Goal: Transaction & Acquisition: Download file/media

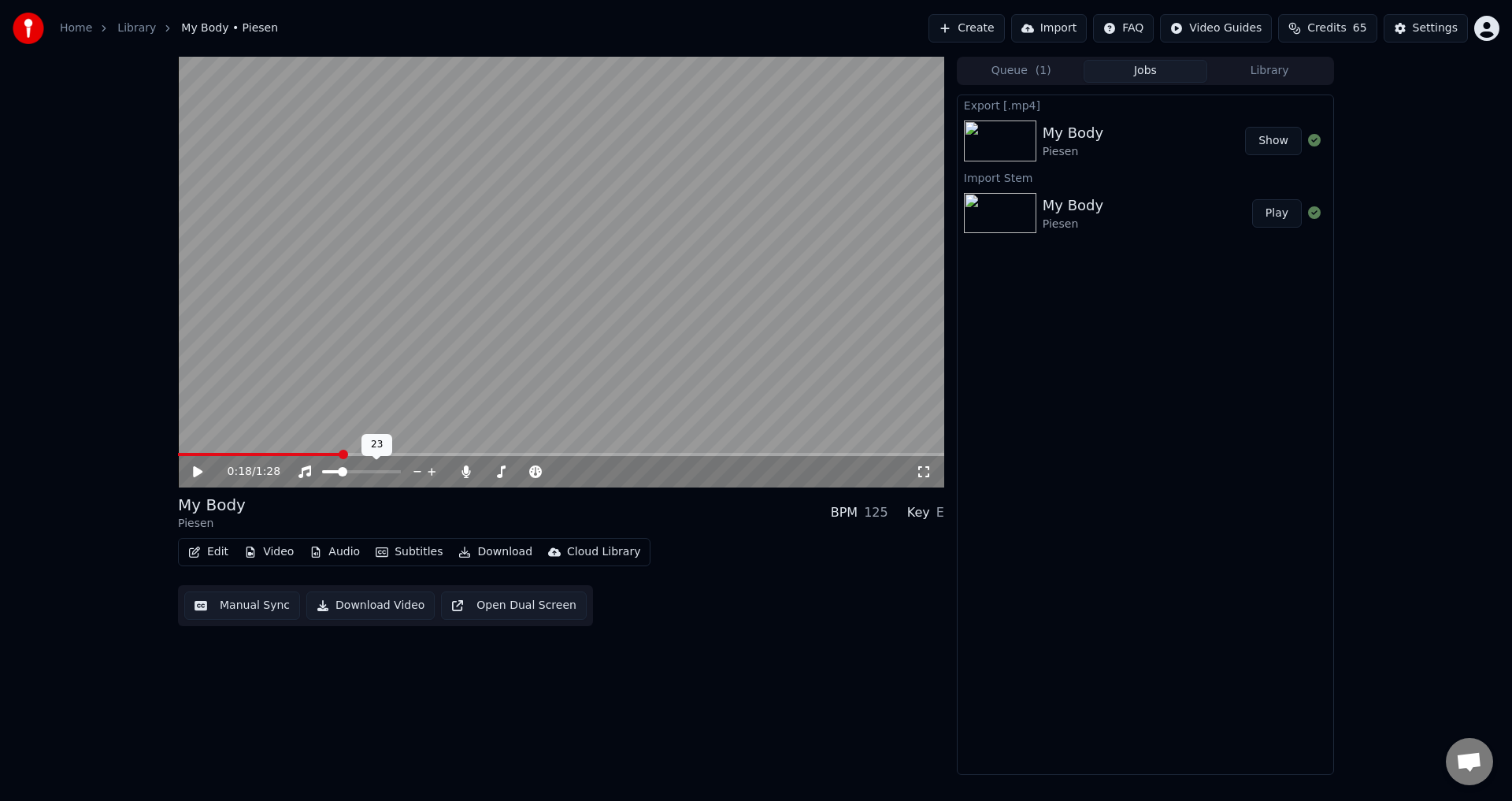
click at [341, 473] on span at bounding box center [331, 471] width 18 height 3
click at [256, 455] on span at bounding box center [259, 454] width 163 height 3
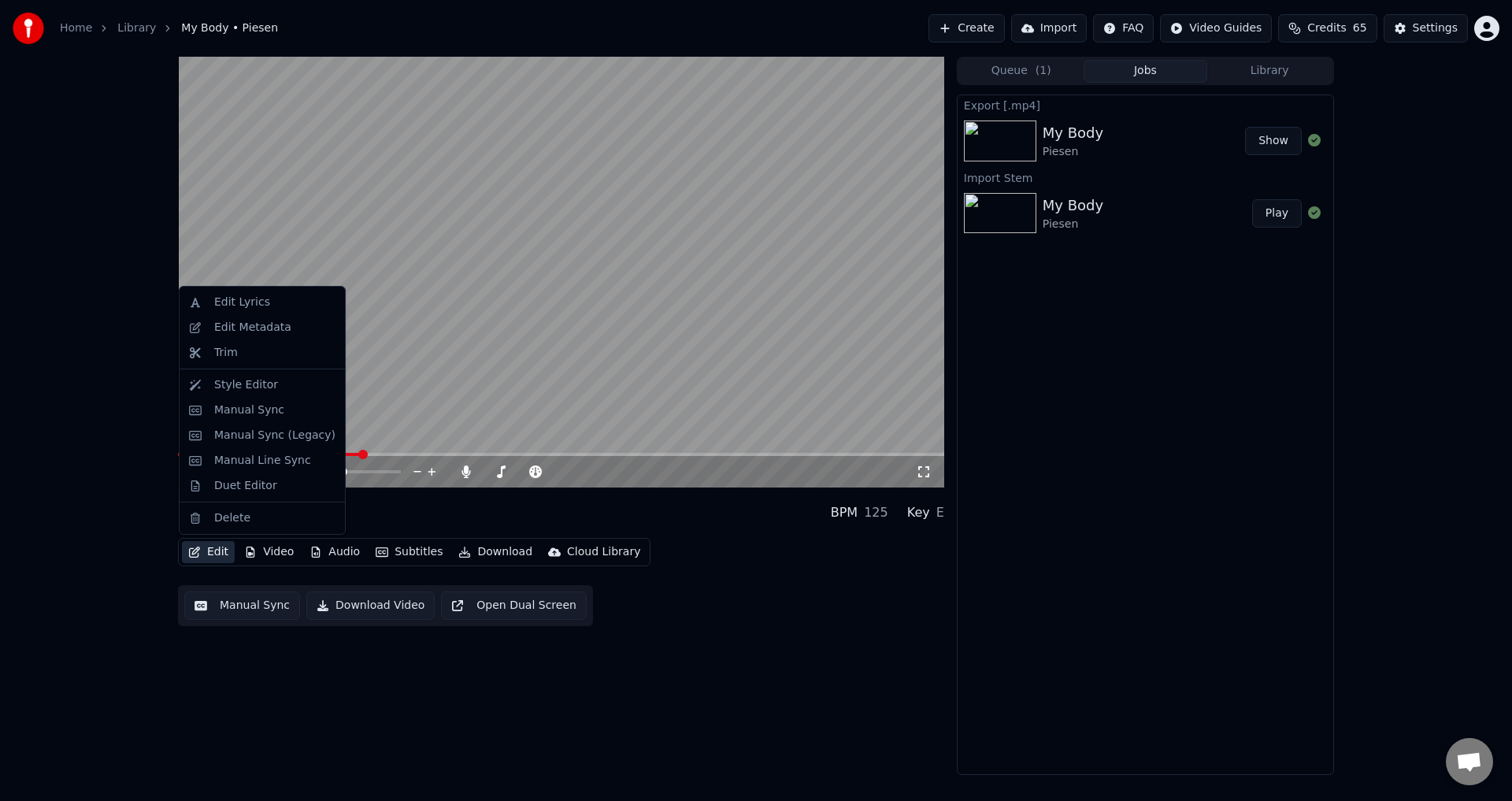
click at [206, 552] on button "Edit" at bounding box center [208, 553] width 53 height 22
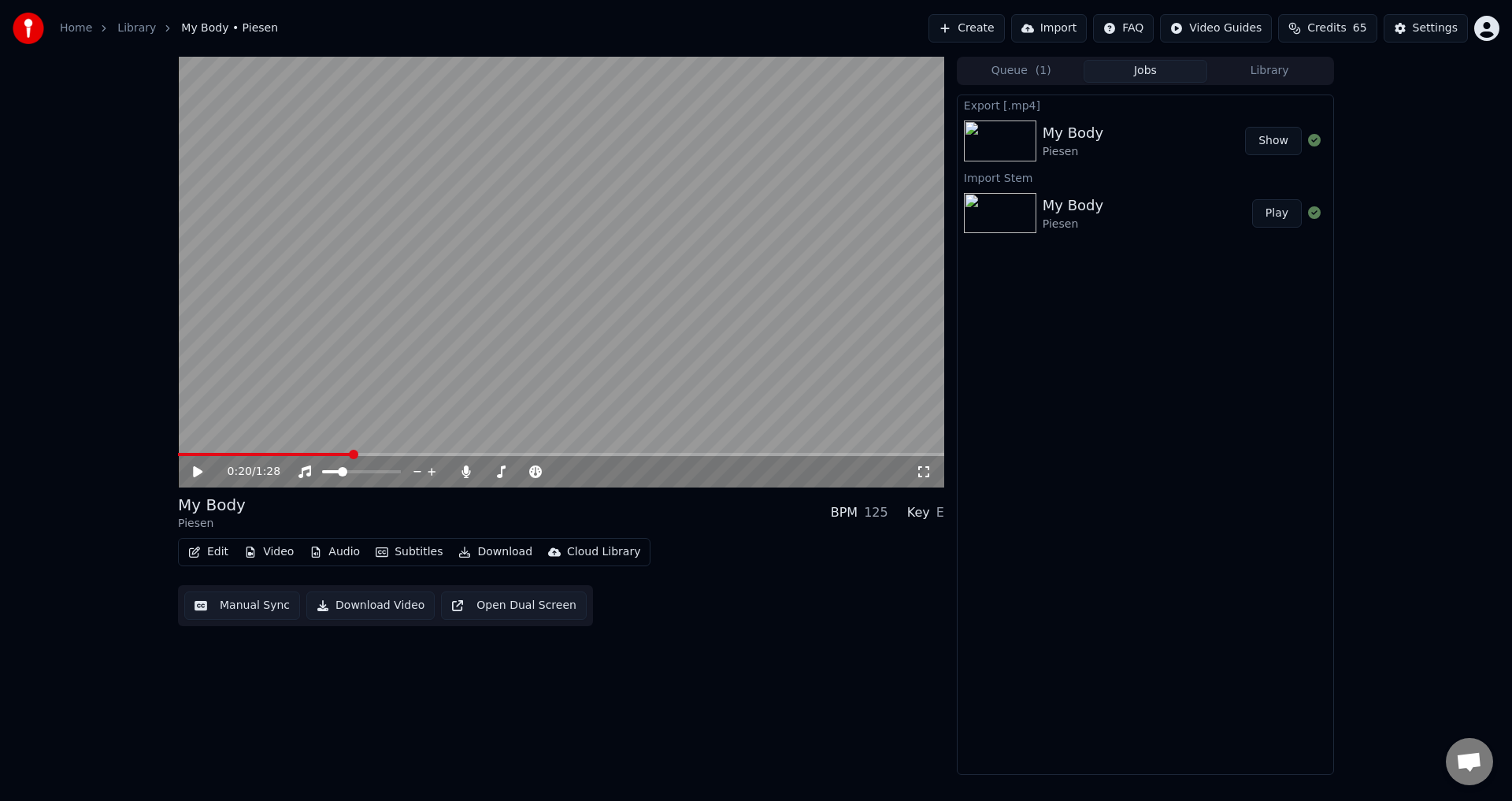
click at [350, 453] on span at bounding box center [265, 454] width 173 height 3
click at [675, 255] on video at bounding box center [561, 272] width 766 height 431
click at [662, 279] on video at bounding box center [561, 272] width 766 height 431
click at [541, 360] on video at bounding box center [561, 272] width 766 height 431
click at [71, 641] on div "0:45 / 1:28 My Body Piesen BPM 125 Key E Edit Video Audio Subtitles Download Cl…" at bounding box center [756, 416] width 1512 height 719
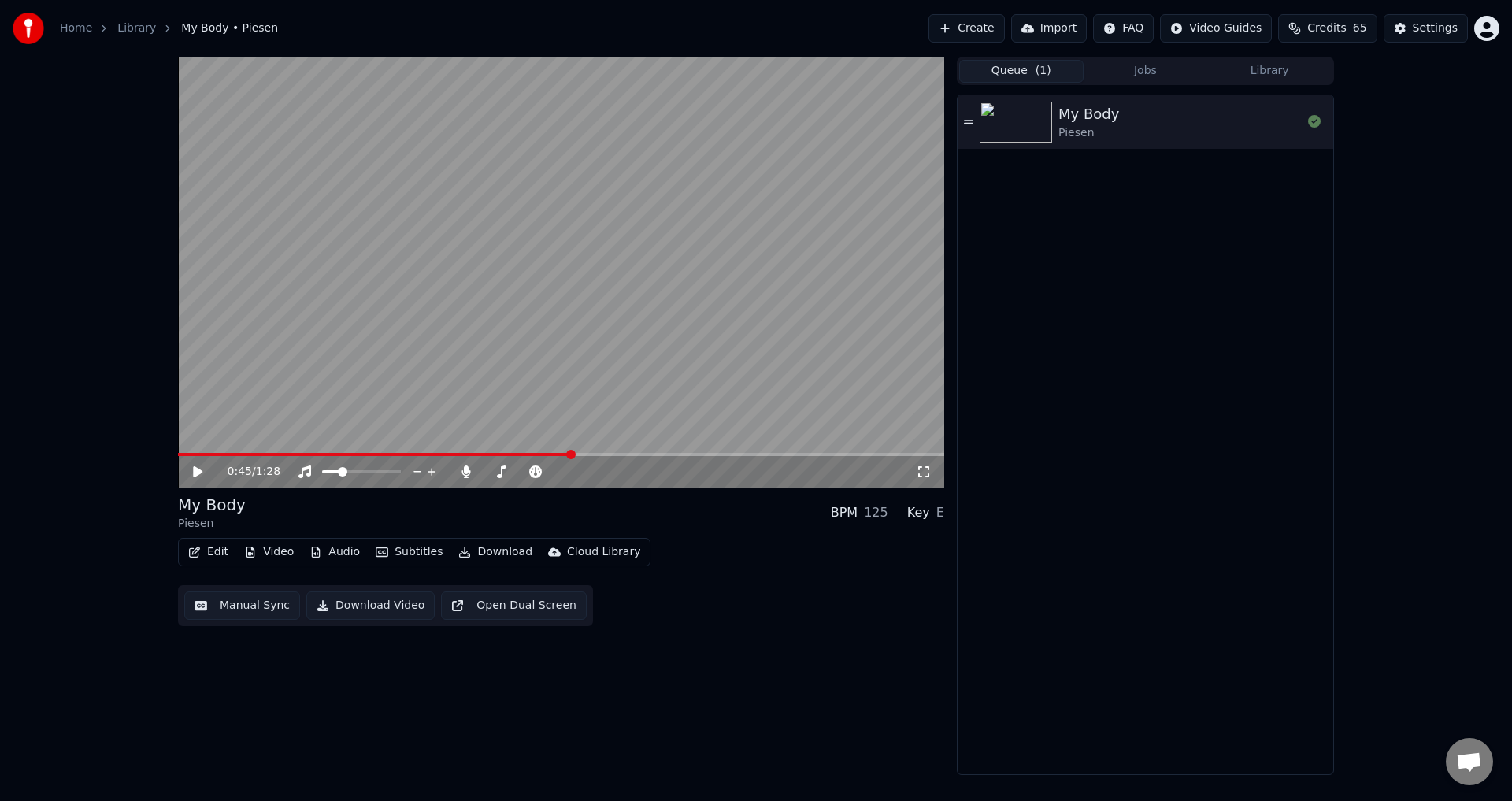
click at [1003, 64] on button "Queue ( 1 )" at bounding box center [1022, 71] width 124 height 23
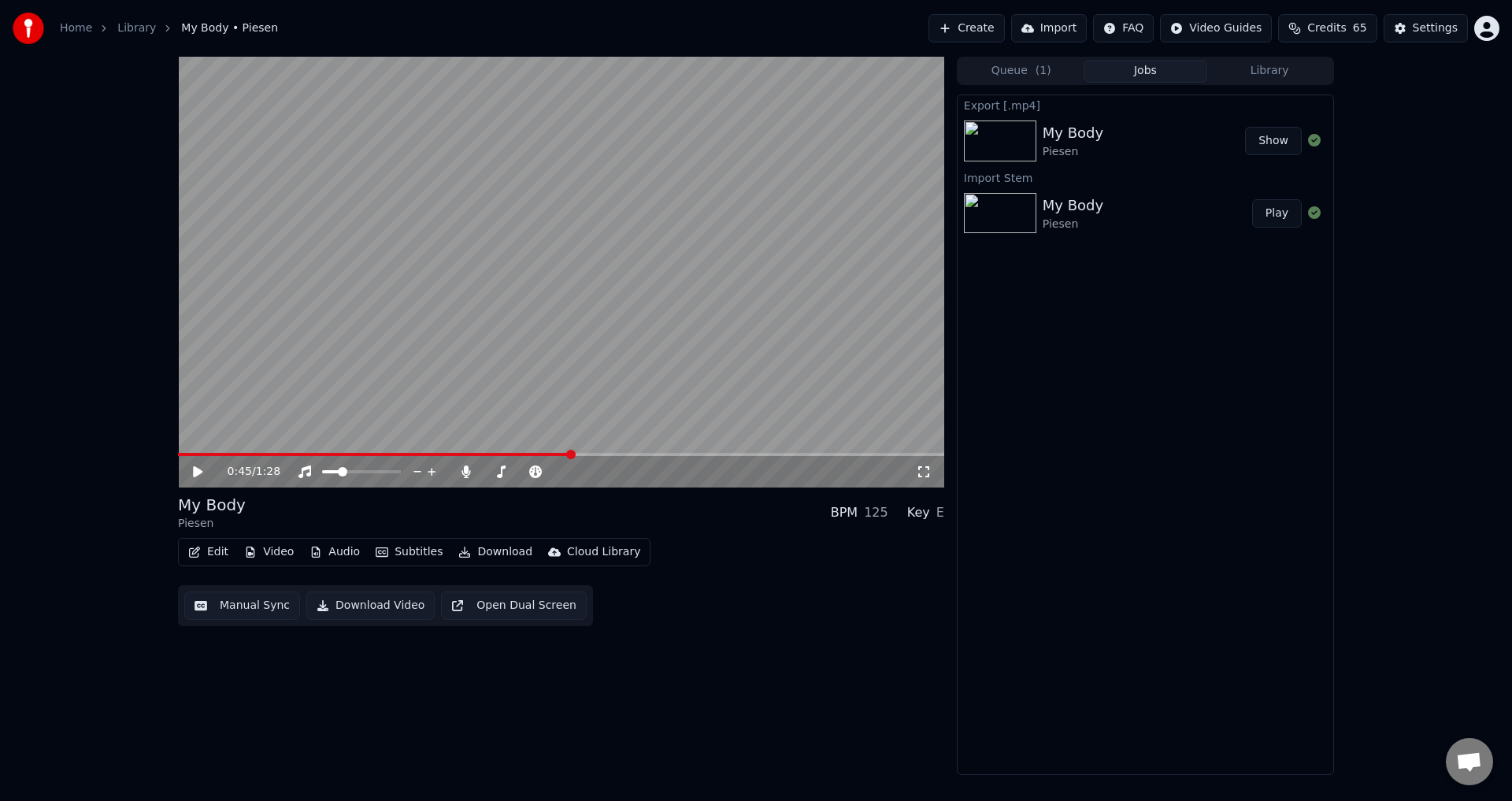
click at [1129, 74] on button "Jobs" at bounding box center [1146, 71] width 124 height 23
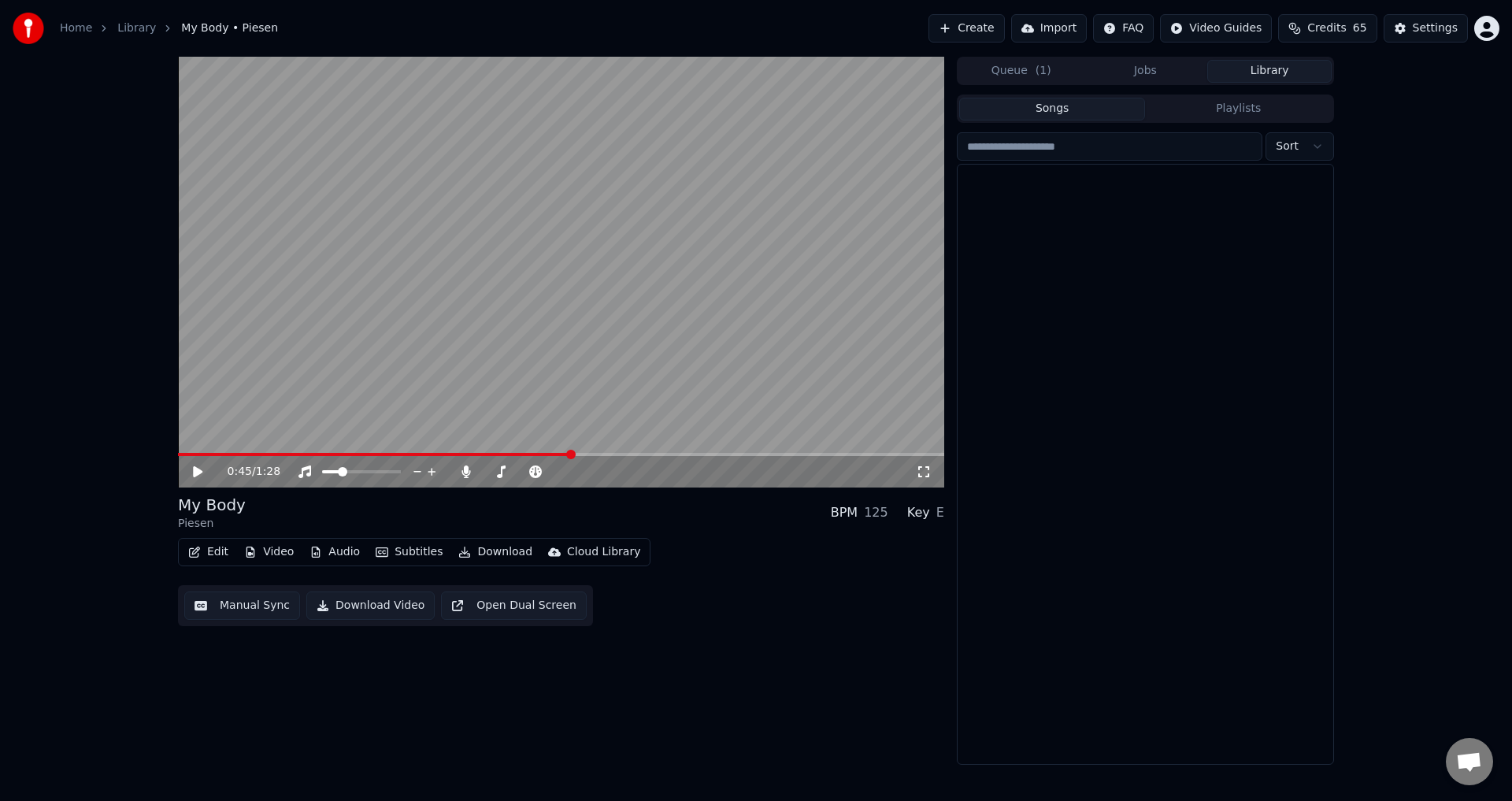
click at [1261, 65] on button "Library" at bounding box center [1269, 71] width 124 height 23
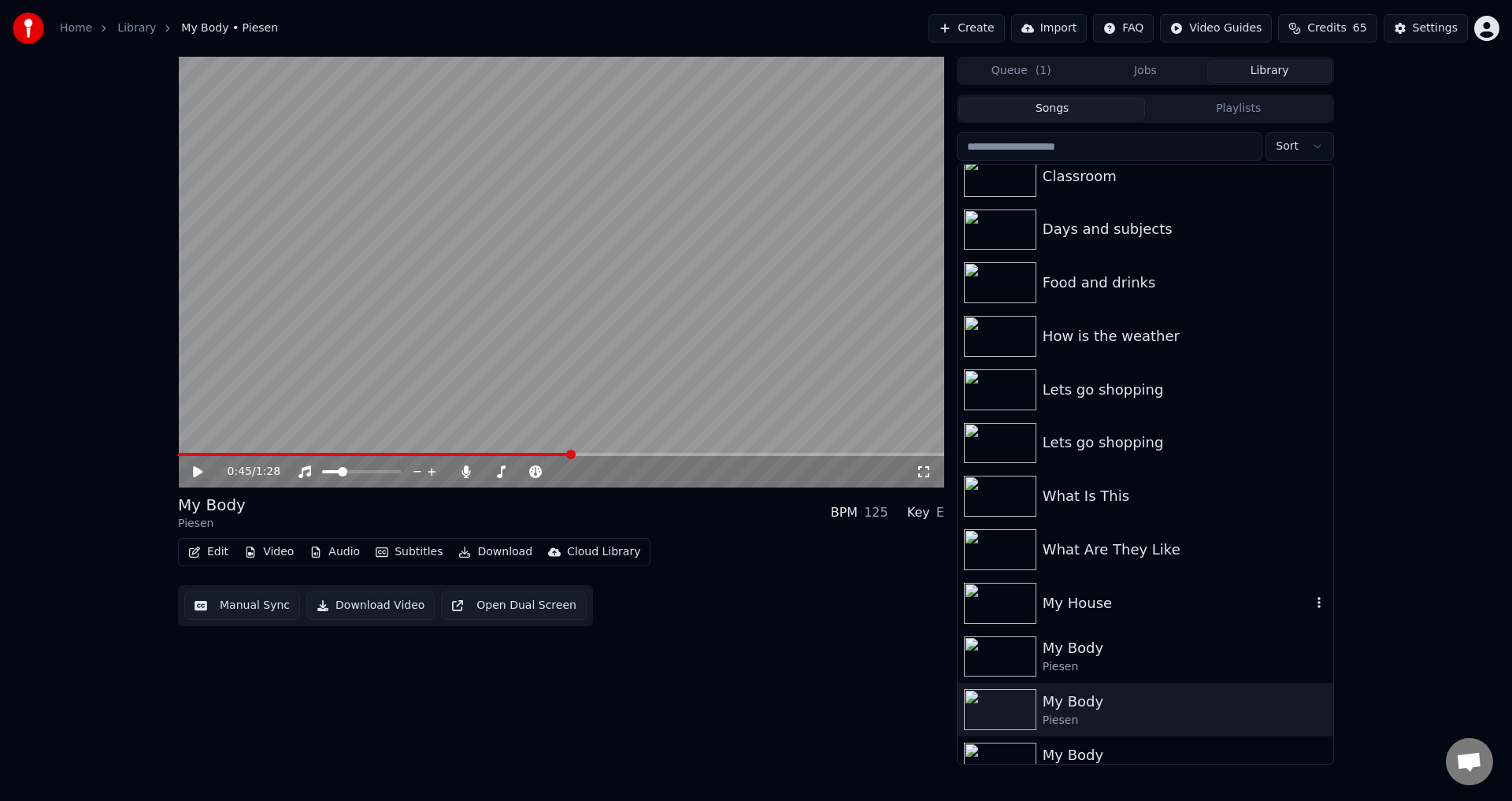
scroll to position [237, 0]
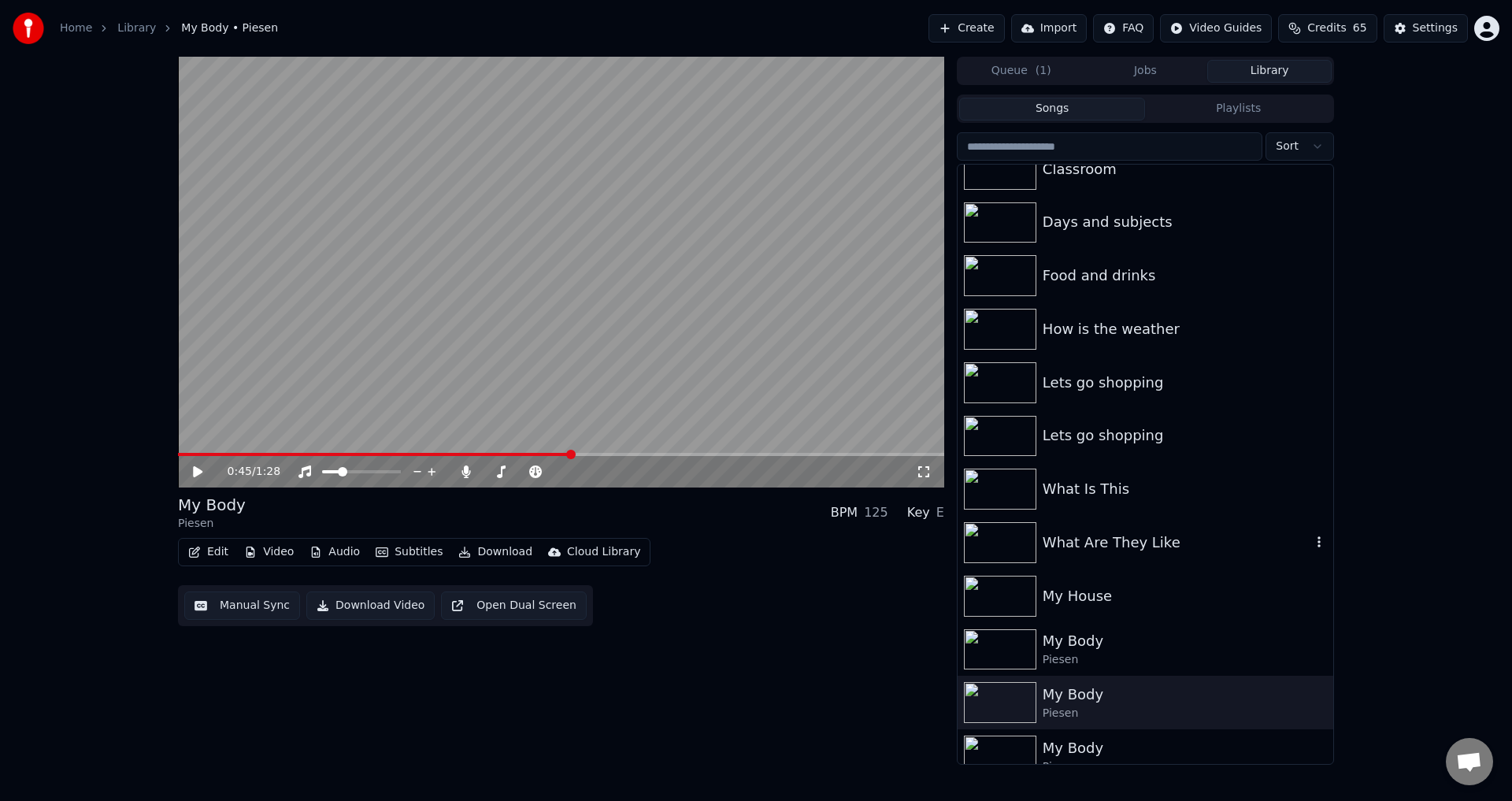
click at [1104, 540] on div "What Are They Like" at bounding box center [1177, 543] width 268 height 22
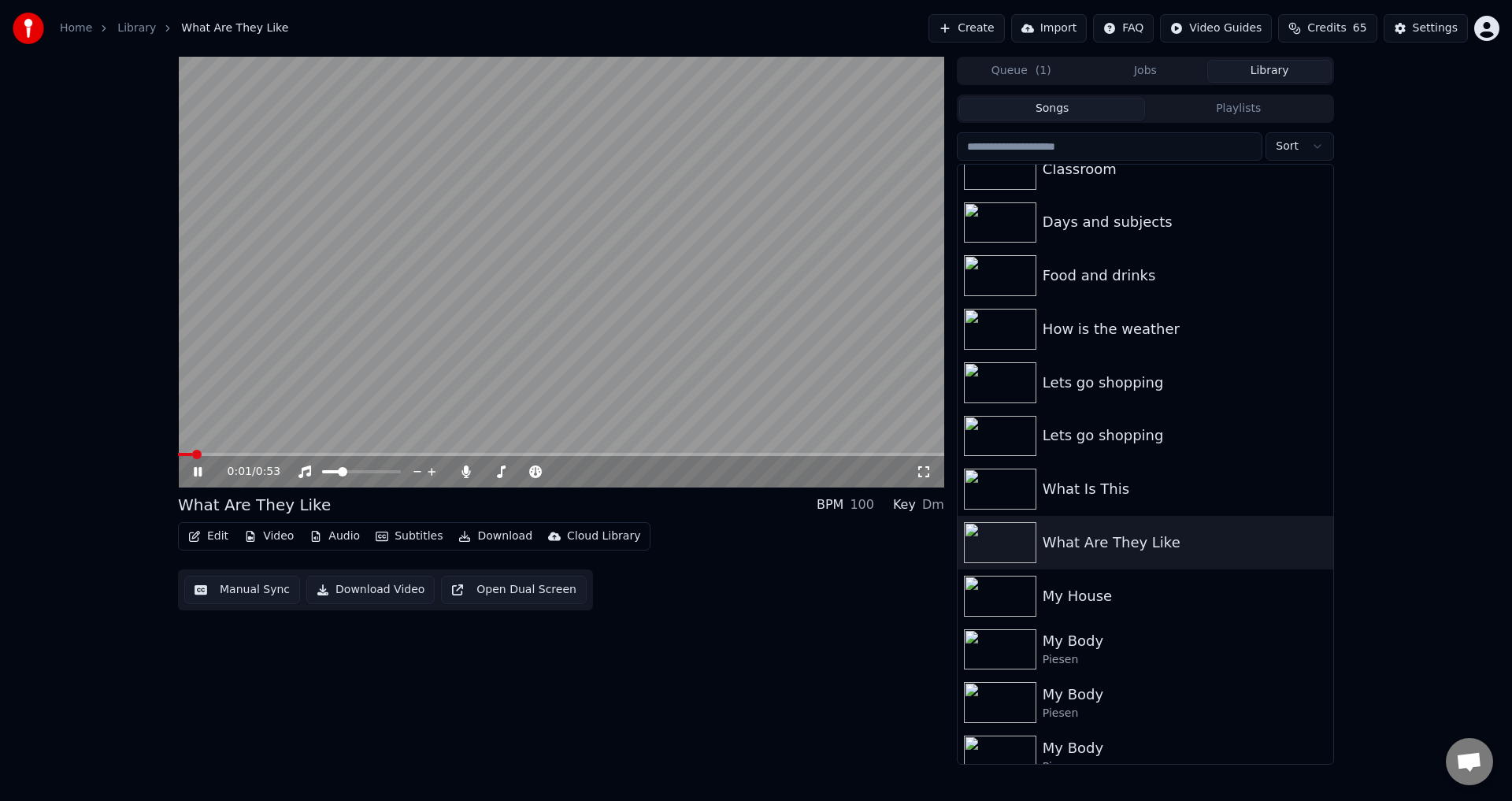
click at [545, 350] on video at bounding box center [561, 272] width 766 height 431
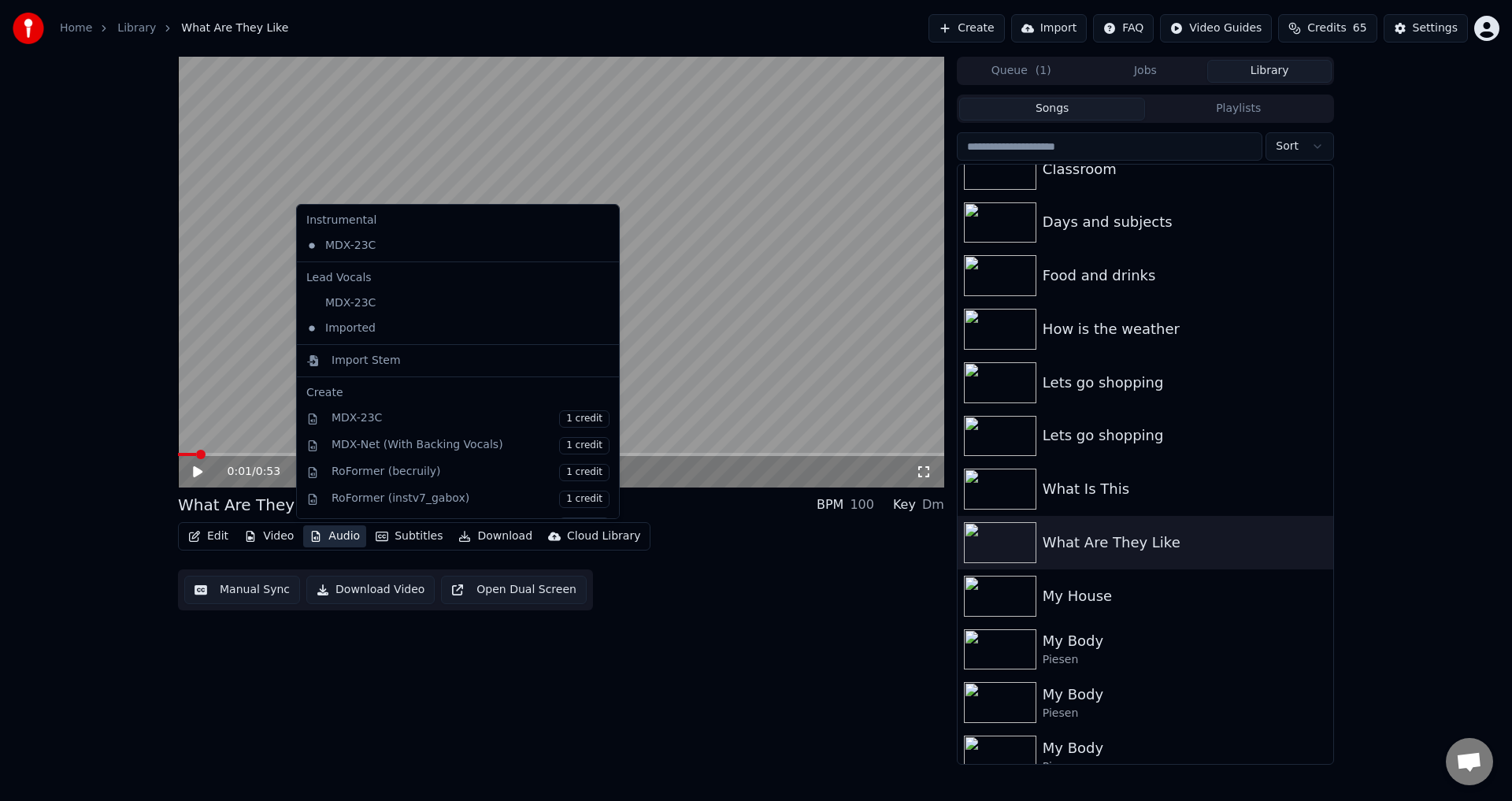
click at [330, 534] on button "Audio" at bounding box center [334, 536] width 63 height 22
click at [382, 359] on div "Import Stem" at bounding box center [366, 360] width 69 height 16
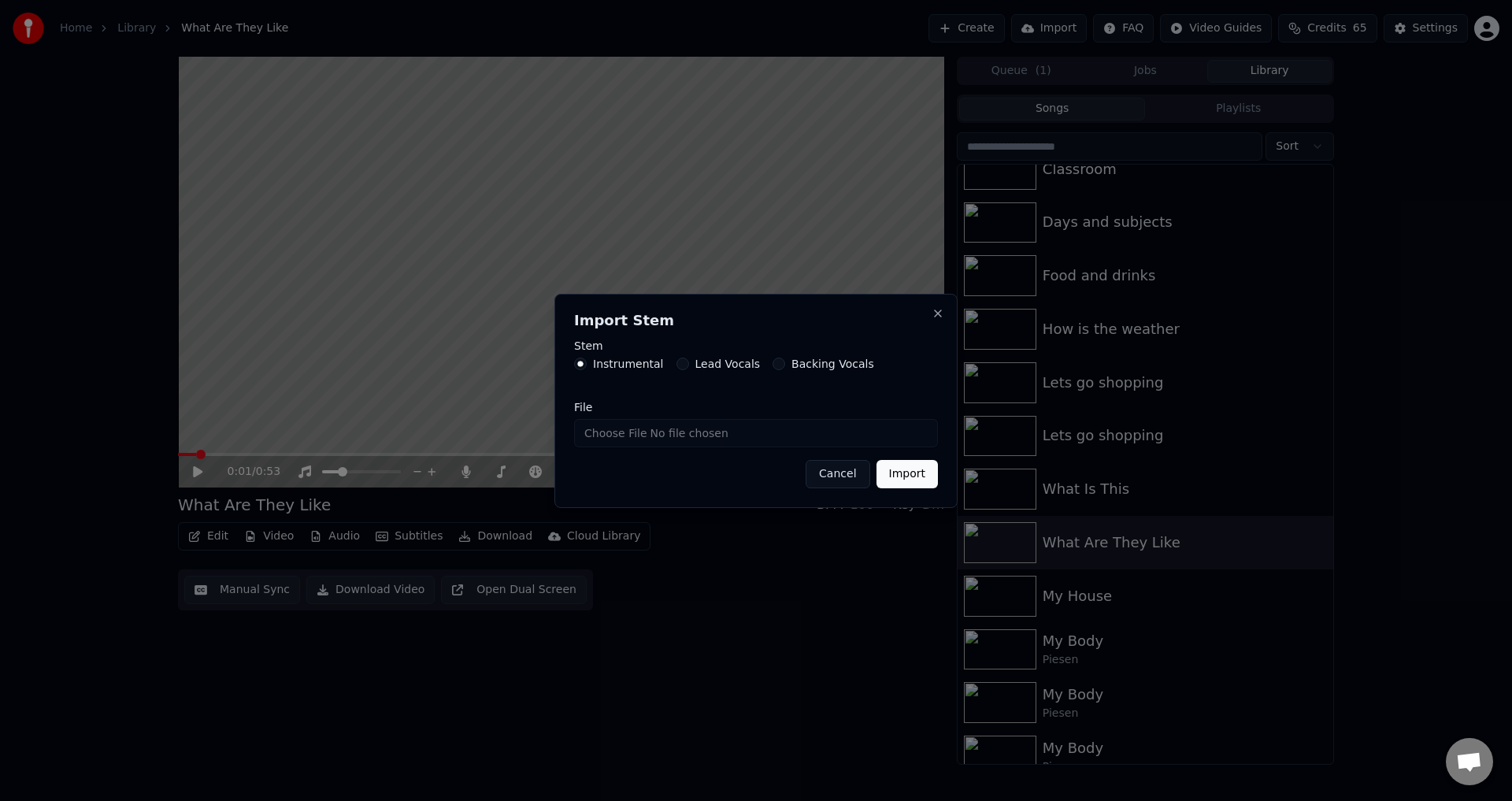
click at [609, 437] on input "File" at bounding box center [756, 433] width 363 height 28
type input "**********"
click at [910, 473] on button "Import" at bounding box center [907, 474] width 61 height 28
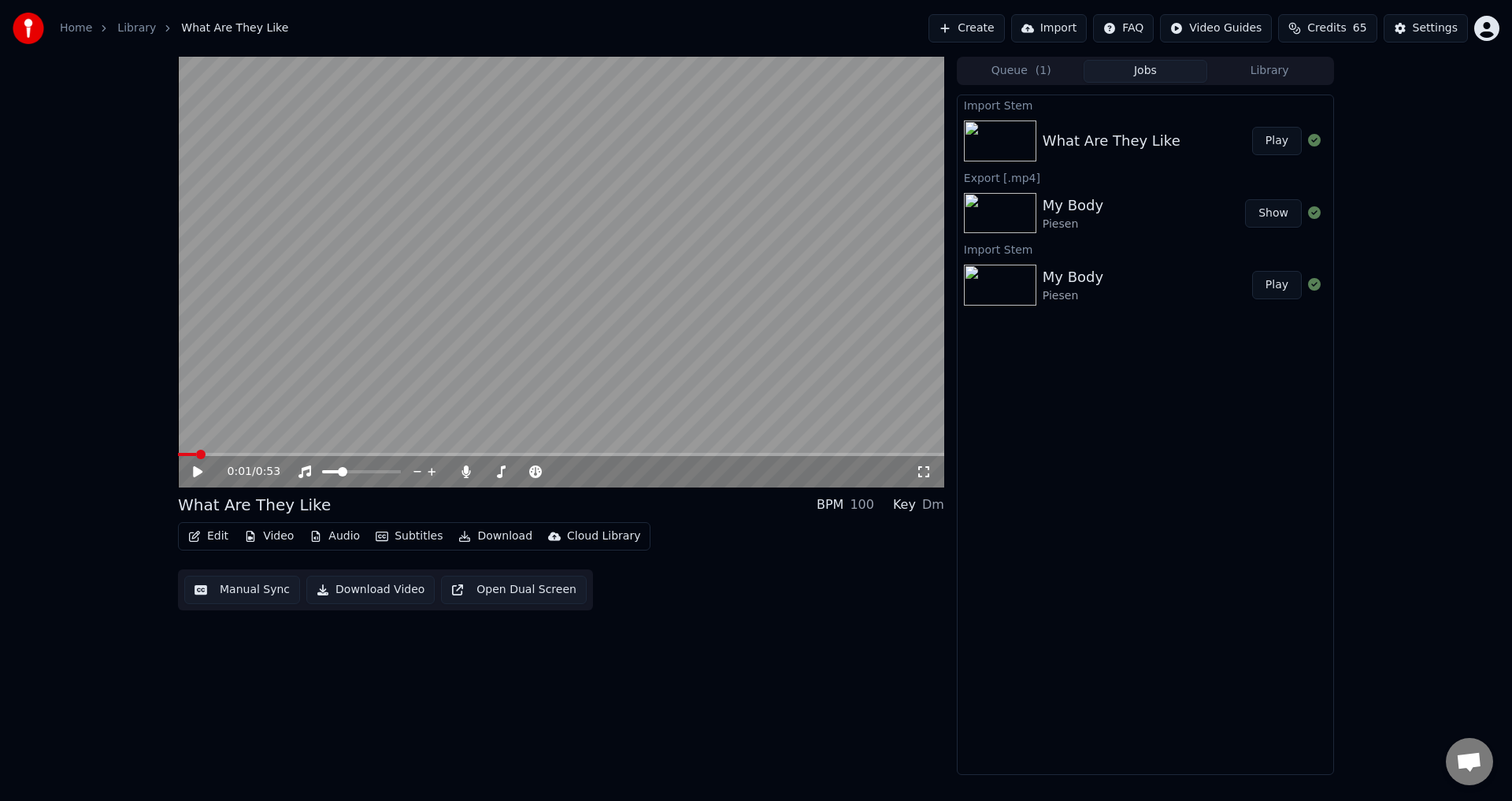
click at [1275, 141] on button "Play" at bounding box center [1276, 141] width 49 height 28
click at [1252, 127] on button "Play" at bounding box center [1276, 141] width 49 height 28
click at [335, 538] on button "Audio" at bounding box center [334, 536] width 63 height 22
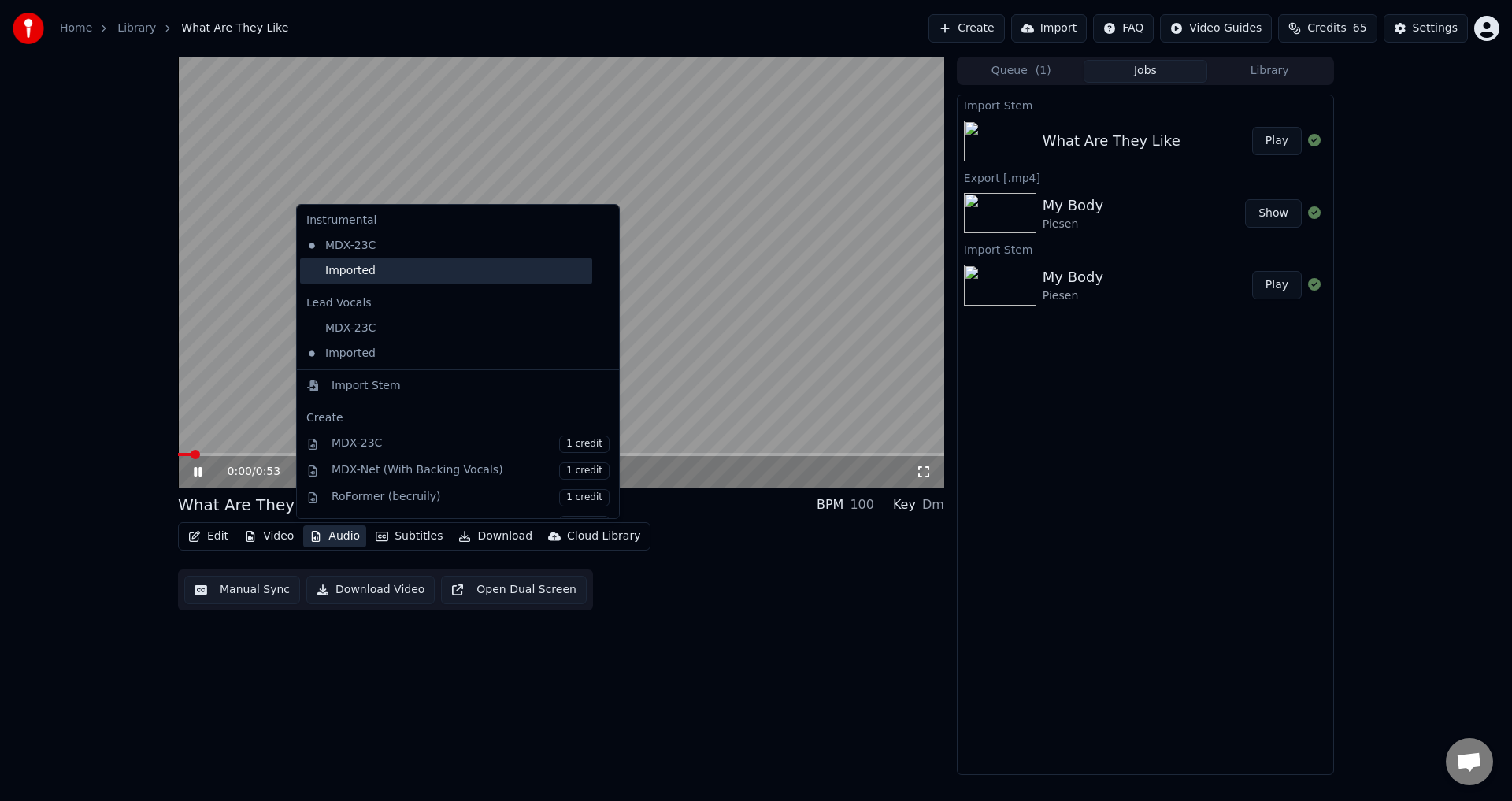
click at [395, 269] on div "Imported" at bounding box center [446, 271] width 292 height 26
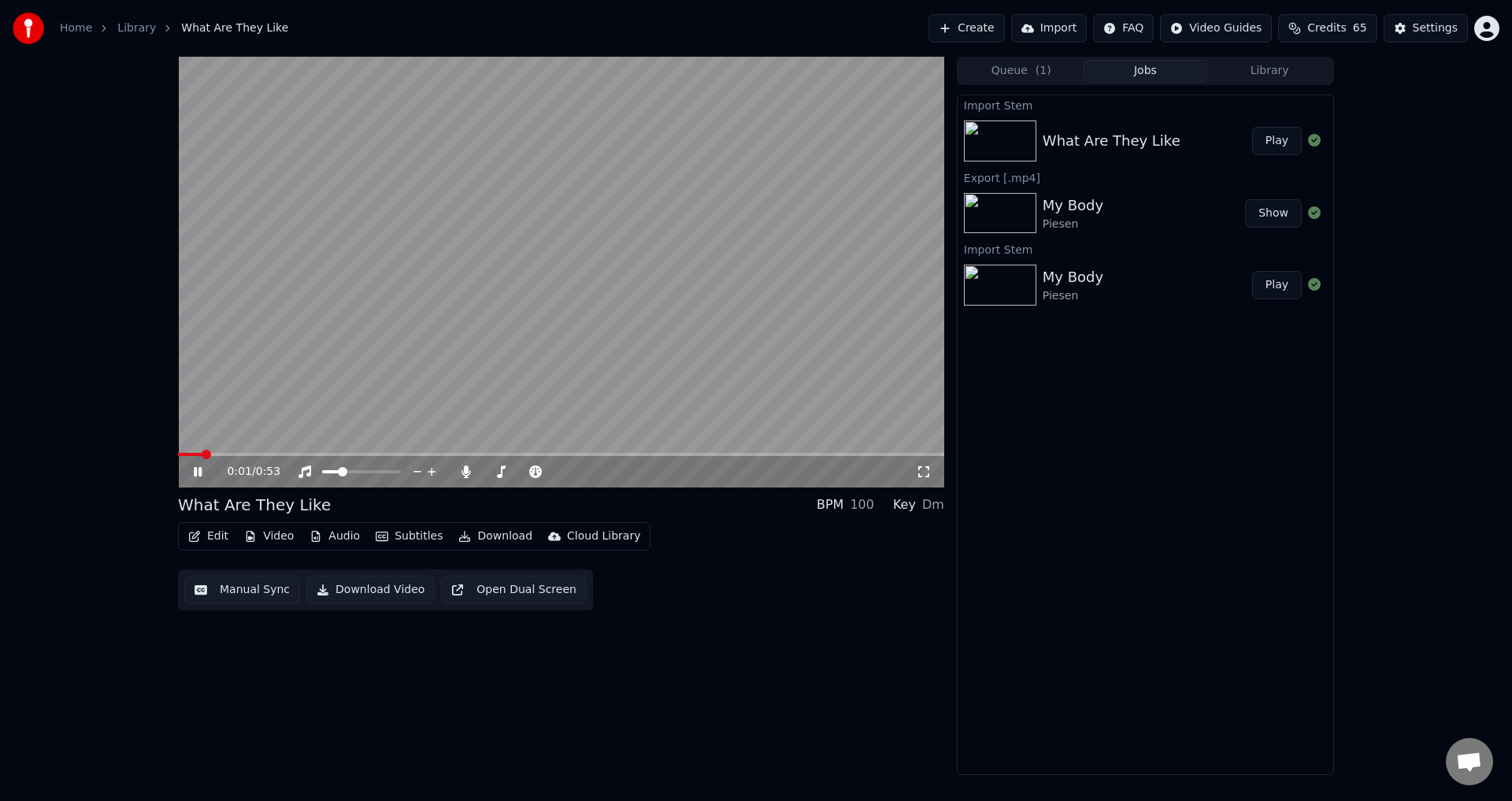
click at [365, 335] on video at bounding box center [561, 272] width 766 height 431
click at [326, 527] on button "Audio" at bounding box center [334, 536] width 63 height 22
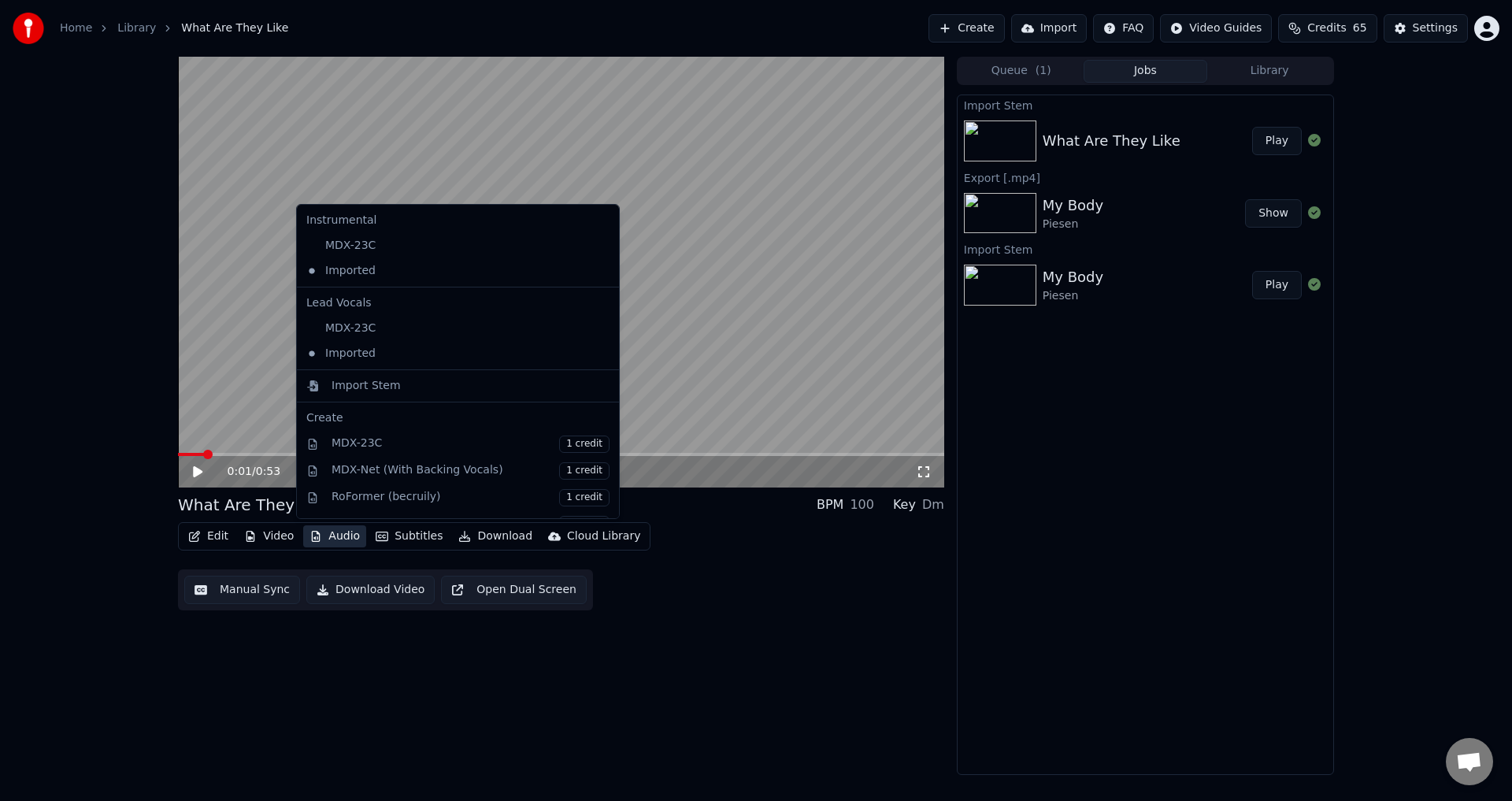
click at [599, 273] on icon at bounding box center [604, 271] width 11 height 13
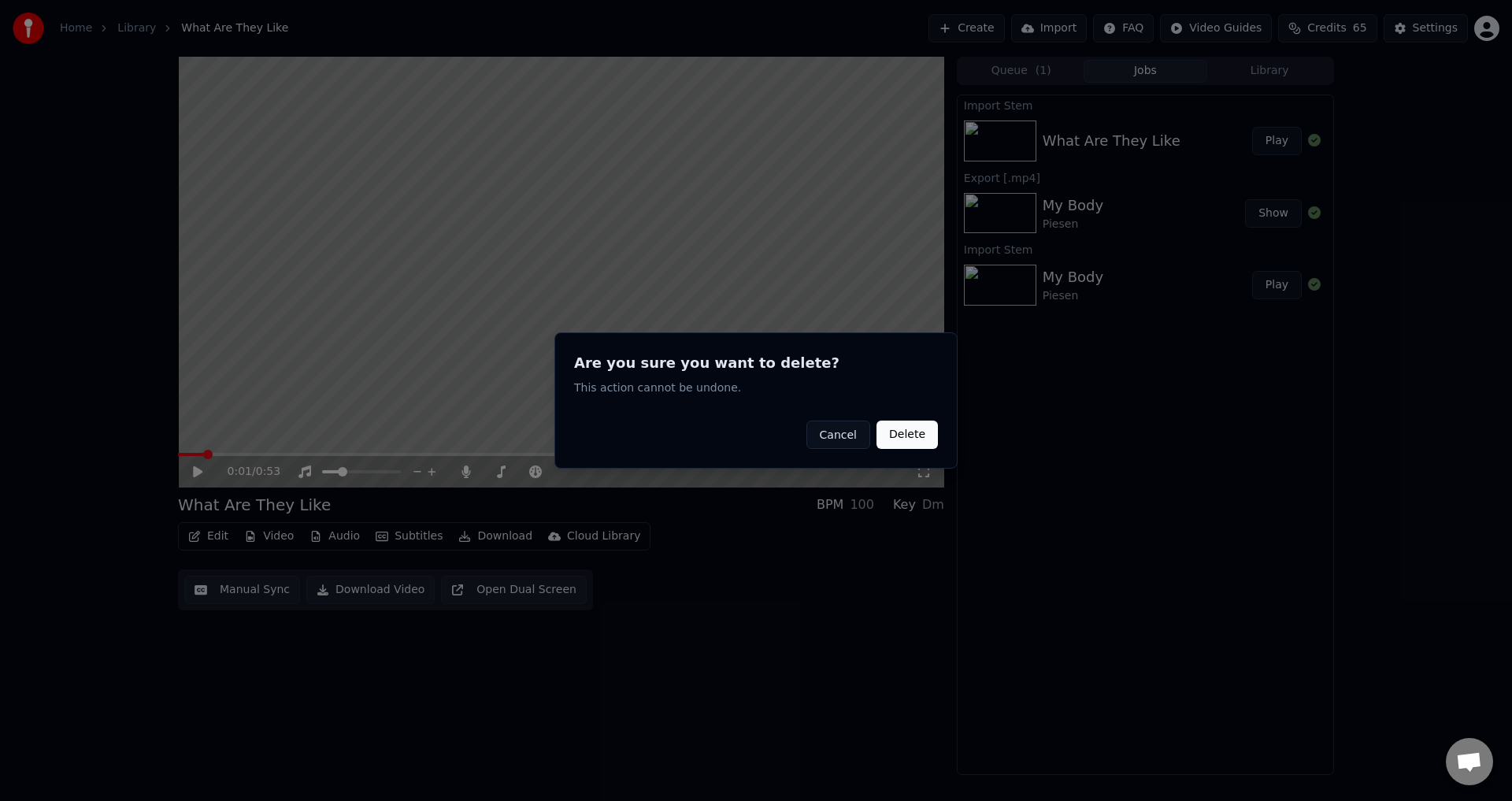
click at [910, 438] on button "Delete" at bounding box center [907, 435] width 61 height 28
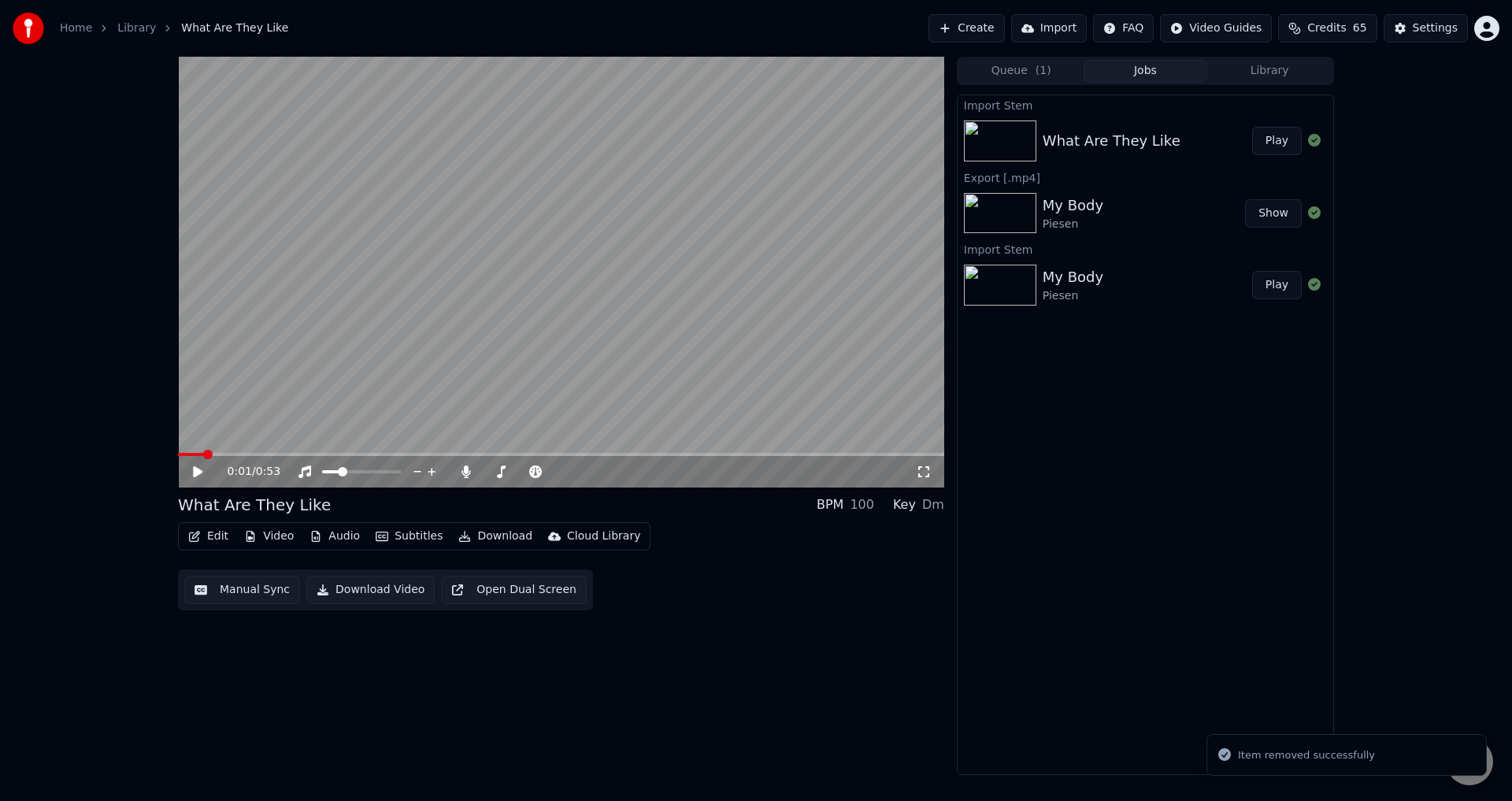
click at [343, 536] on button "Audio" at bounding box center [334, 536] width 63 height 22
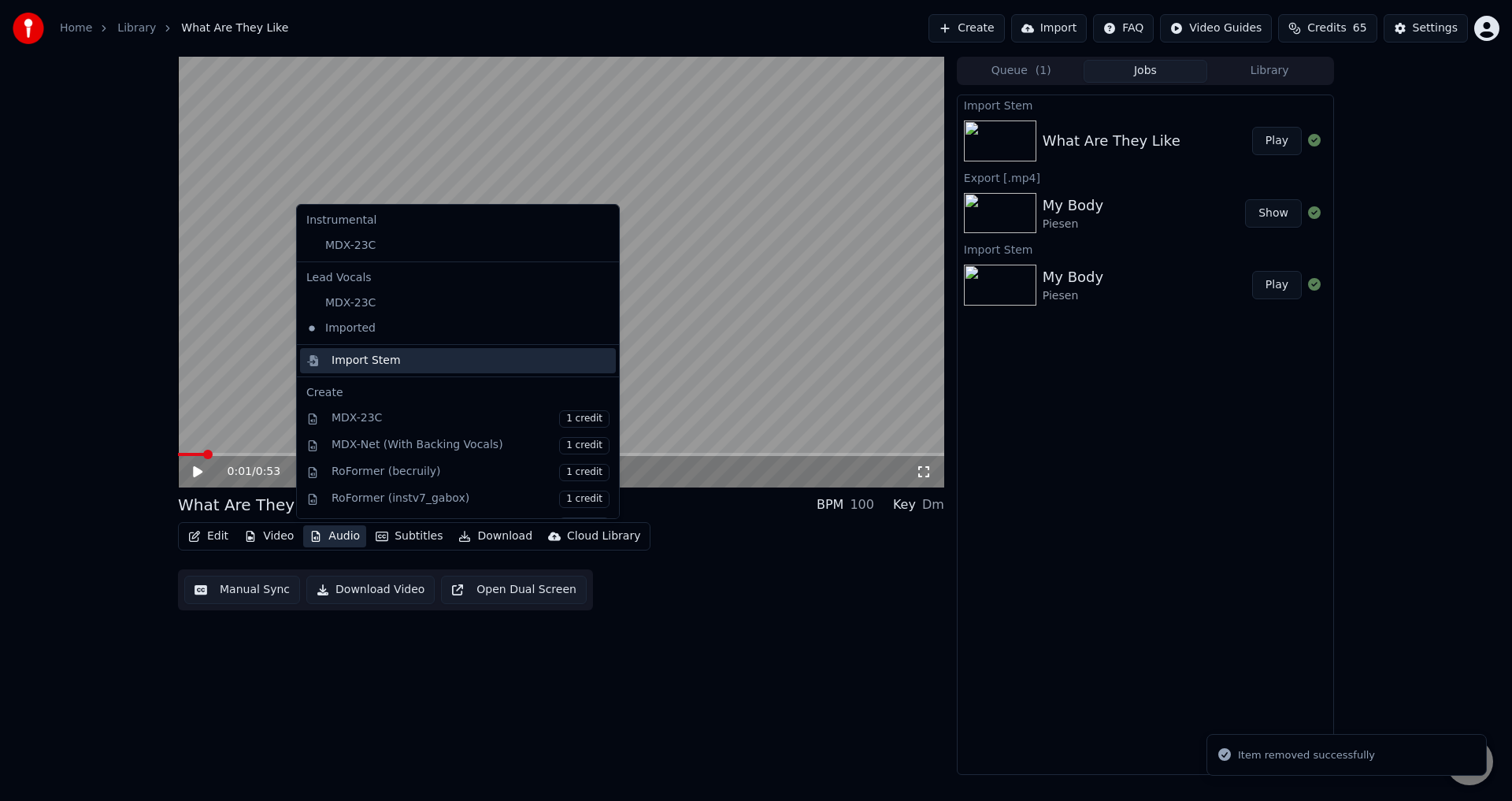
click at [371, 369] on div "Import Stem" at bounding box center [458, 361] width 316 height 26
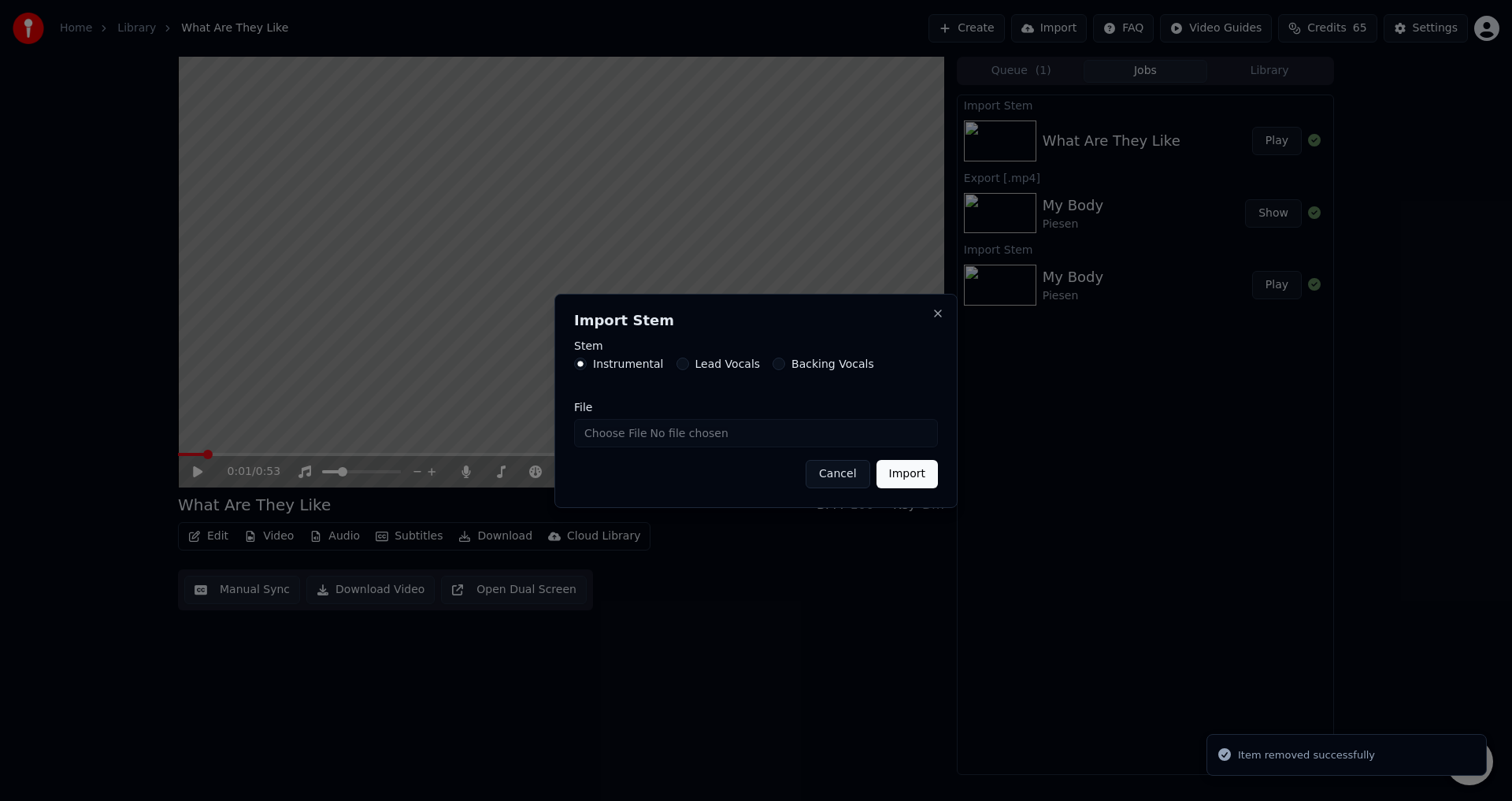
click at [617, 433] on input "File" at bounding box center [756, 433] width 363 height 28
type input "**********"
click at [908, 470] on button "Import" at bounding box center [907, 474] width 61 height 28
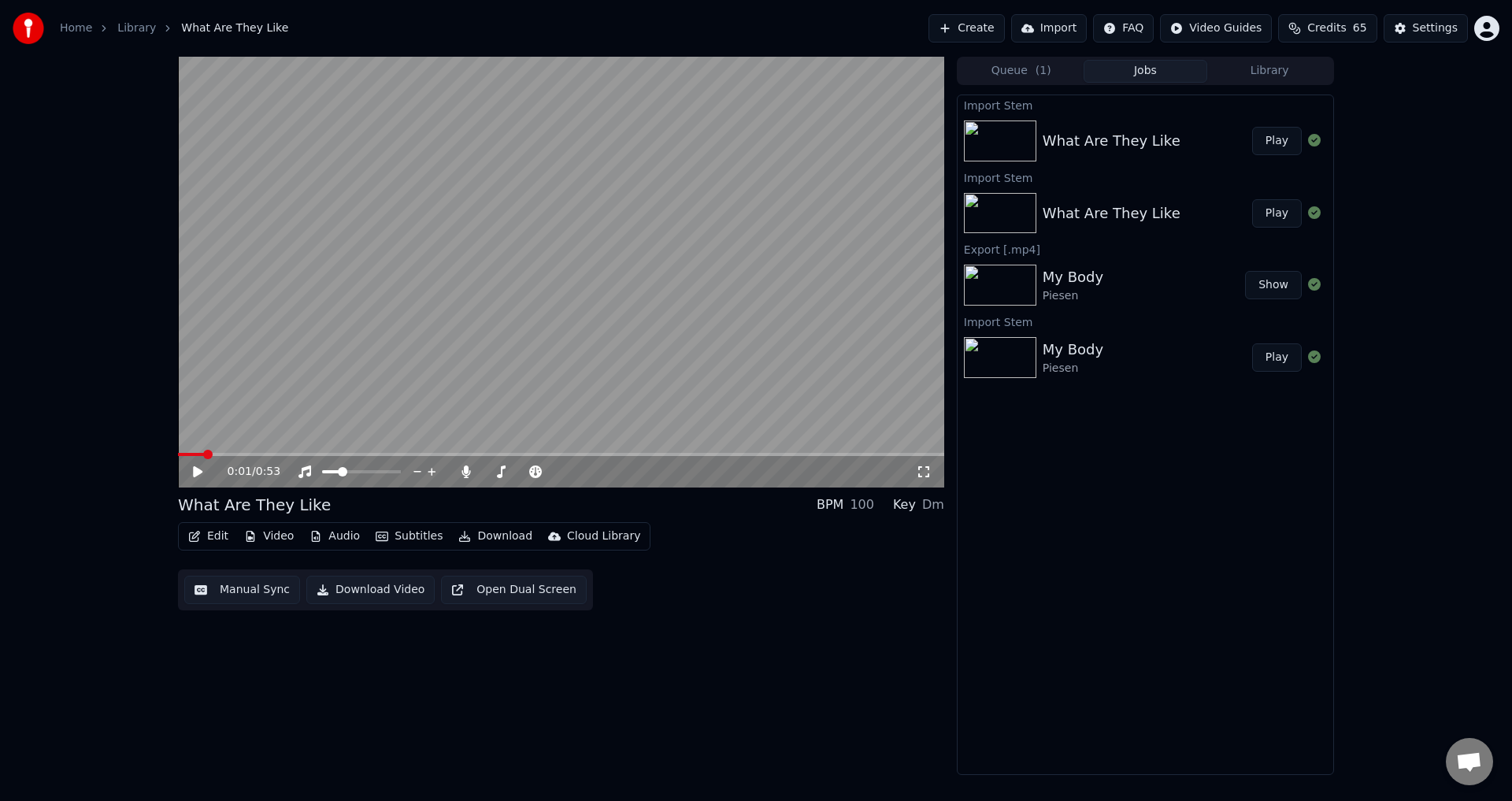
click at [106, 687] on div "0:01 / 0:53 What Are They Like BPM 100 Key Dm Edit Video Audio Subtitles Downlo…" at bounding box center [756, 416] width 1512 height 719
click at [1270, 142] on button "Play" at bounding box center [1276, 141] width 49 height 28
click at [1252, 127] on button "Play" at bounding box center [1276, 141] width 49 height 28
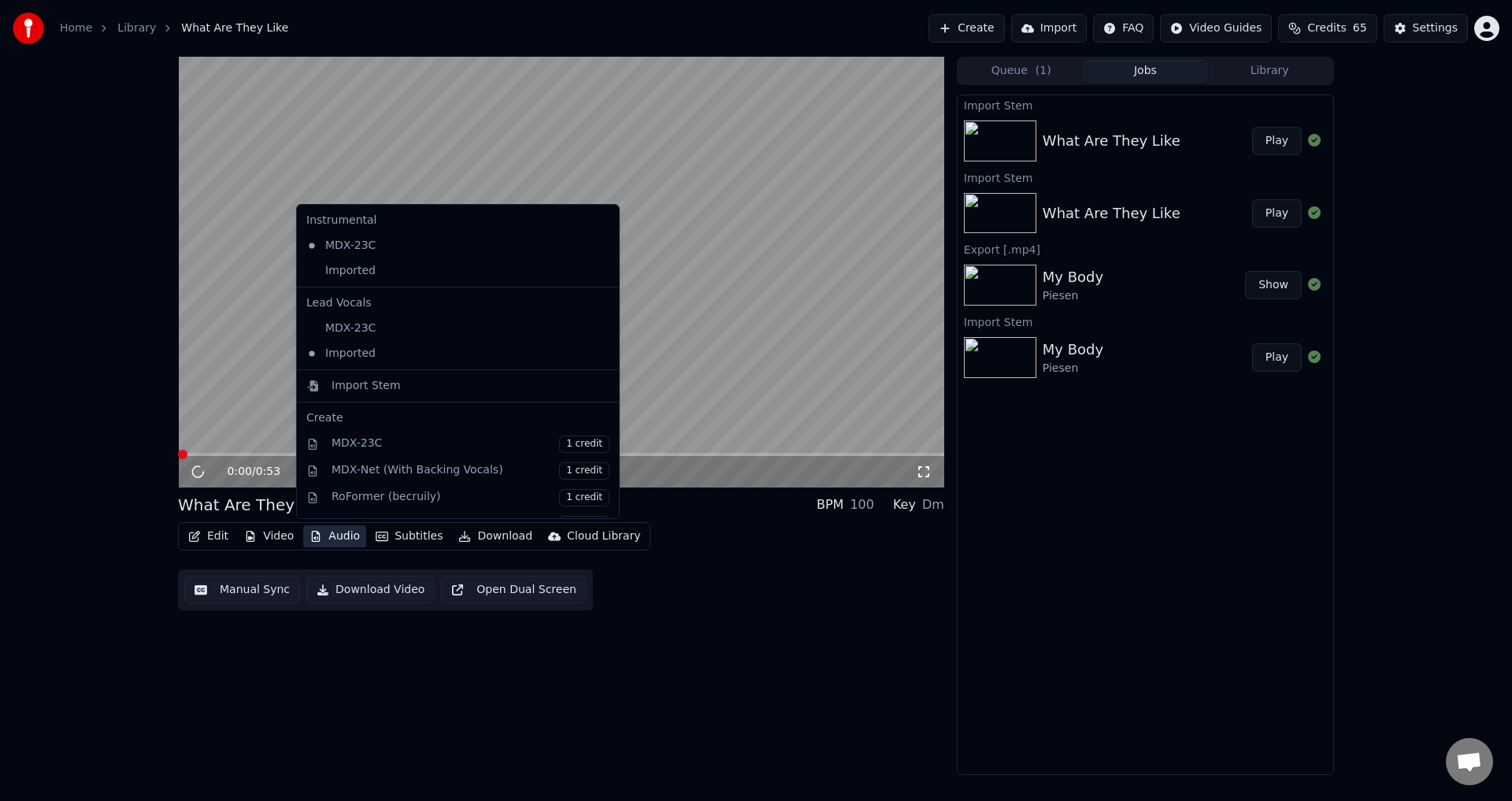
click at [329, 537] on button "Audio" at bounding box center [334, 536] width 63 height 22
click at [381, 274] on div "Imported" at bounding box center [446, 271] width 292 height 26
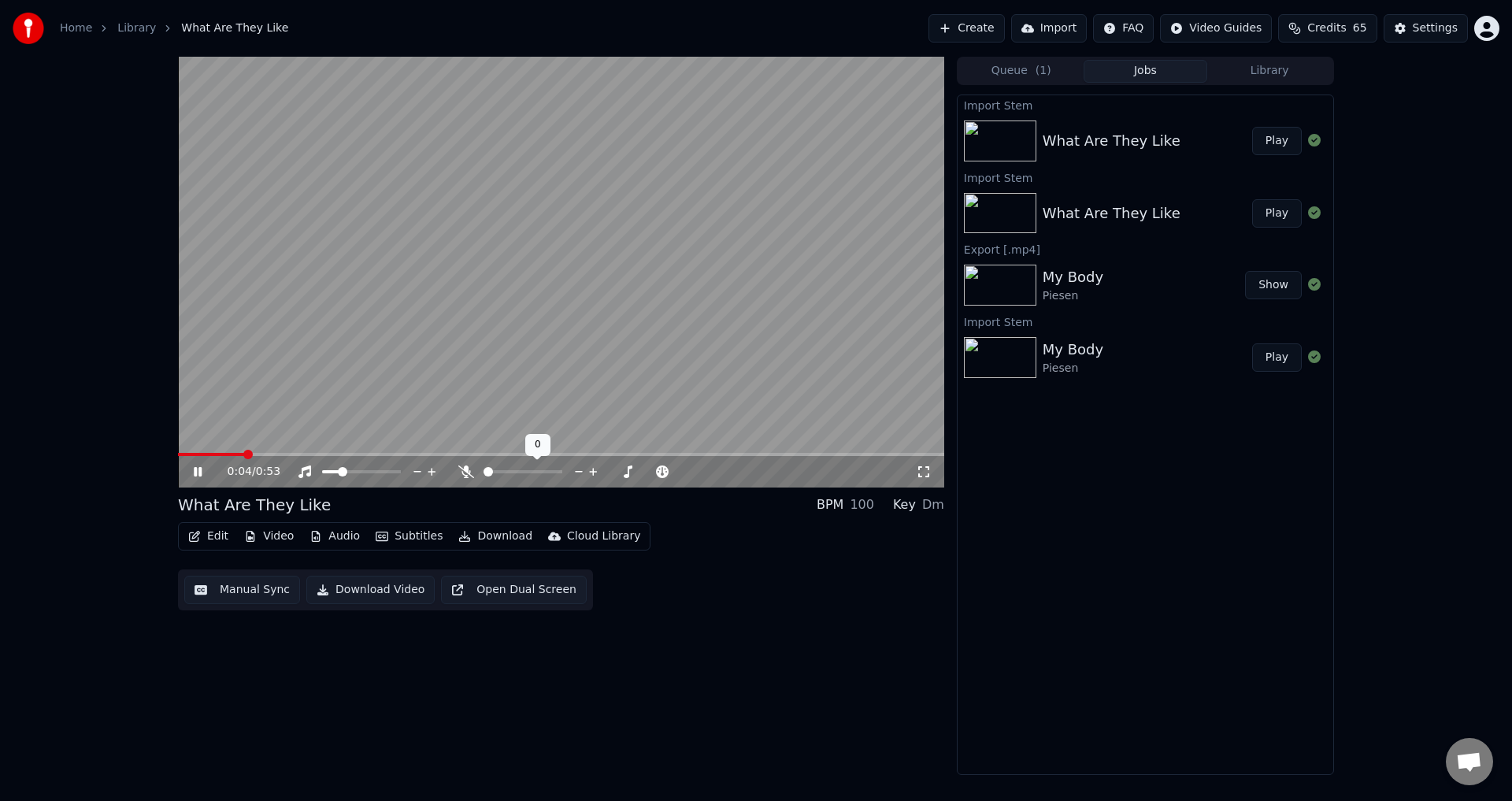
click at [484, 472] on span at bounding box center [488, 471] width 9 height 9
drag, startPoint x: 494, startPoint y: 469, endPoint x: 506, endPoint y: 474, distance: 13.0
click at [506, 474] on div at bounding box center [537, 471] width 127 height 16
click at [509, 473] on span at bounding box center [523, 471] width 79 height 3
click at [349, 473] on span at bounding box center [362, 471] width 79 height 3
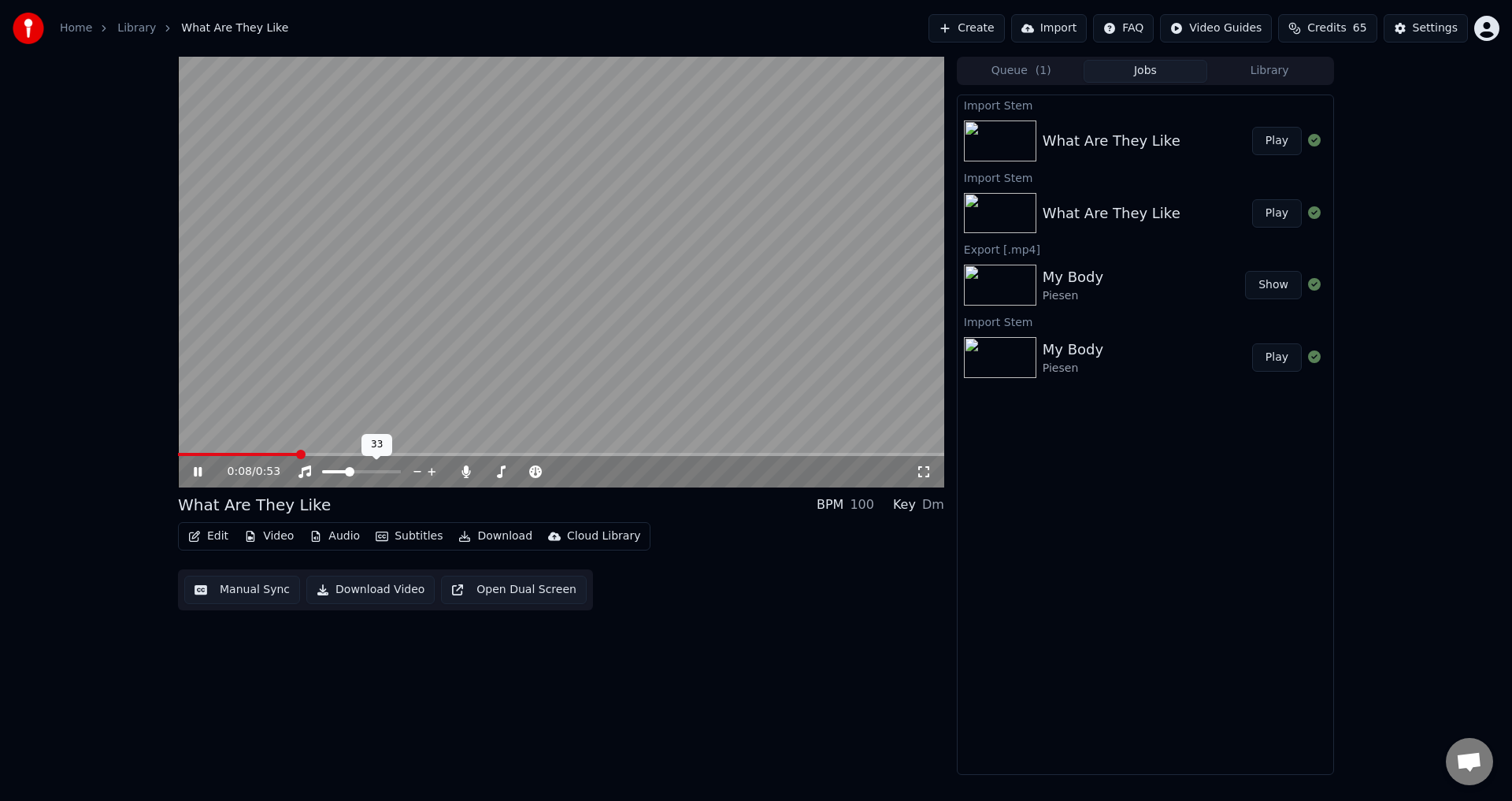
click at [347, 472] on span at bounding box center [350, 471] width 9 height 9
click at [471, 473] on icon at bounding box center [466, 472] width 16 height 13
click at [503, 473] on span at bounding box center [523, 471] width 79 height 3
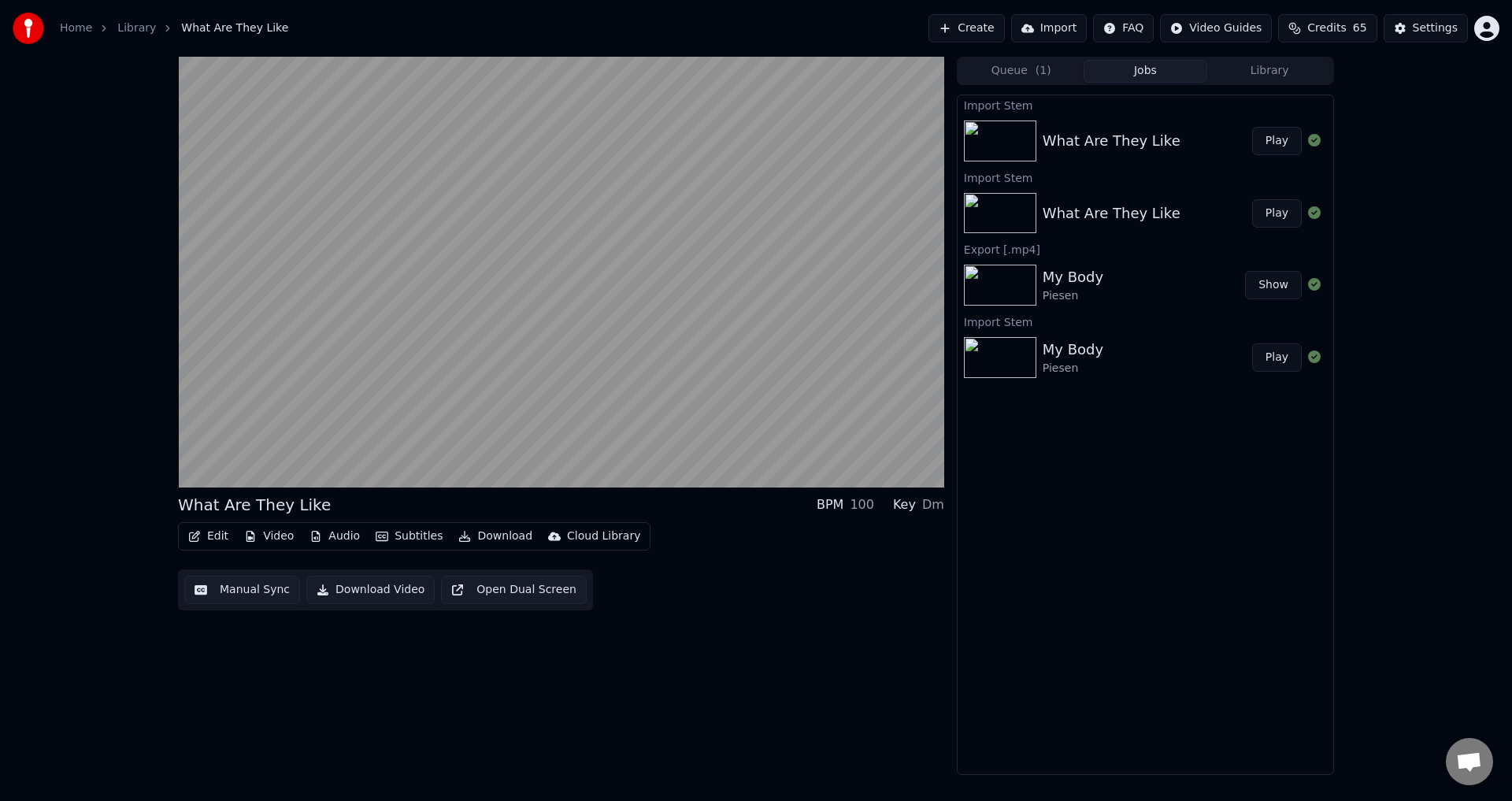
click at [610, 305] on video at bounding box center [561, 272] width 766 height 431
click at [600, 311] on video at bounding box center [561, 272] width 766 height 431
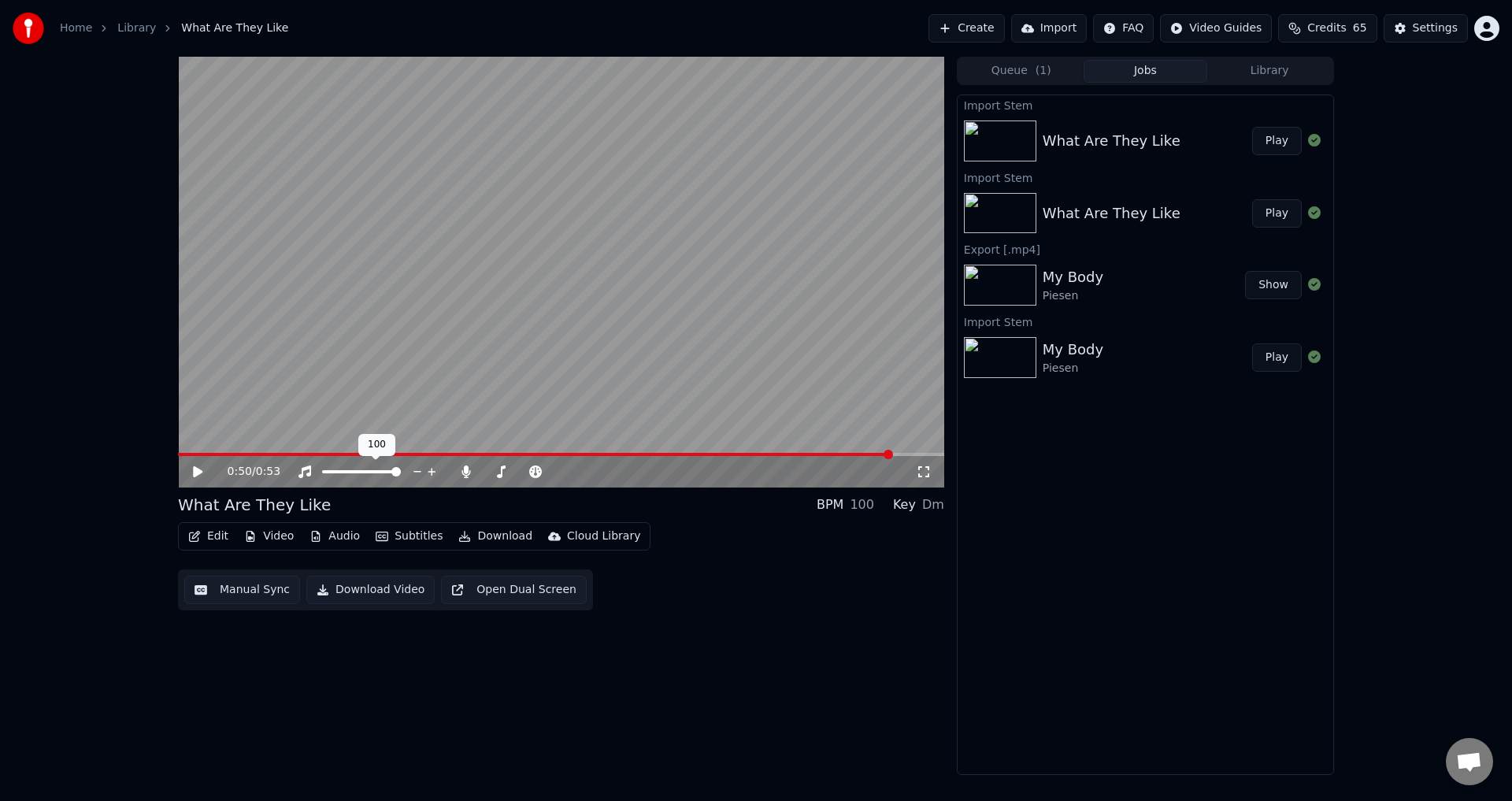
click at [401, 473] on span at bounding box center [362, 471] width 79 height 3
click at [467, 473] on icon at bounding box center [465, 472] width 8 height 13
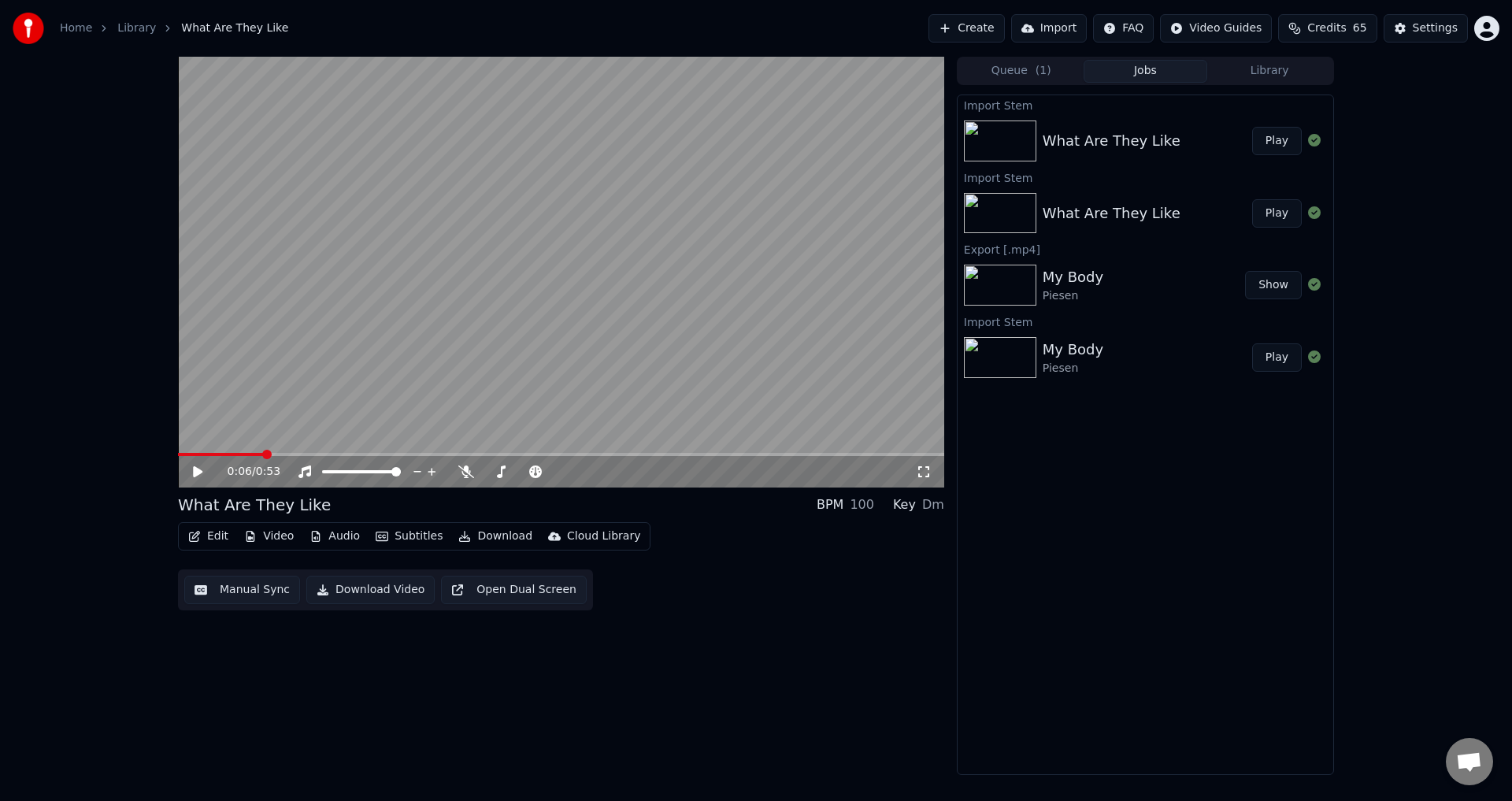
click at [257, 455] on span at bounding box center [221, 454] width 86 height 3
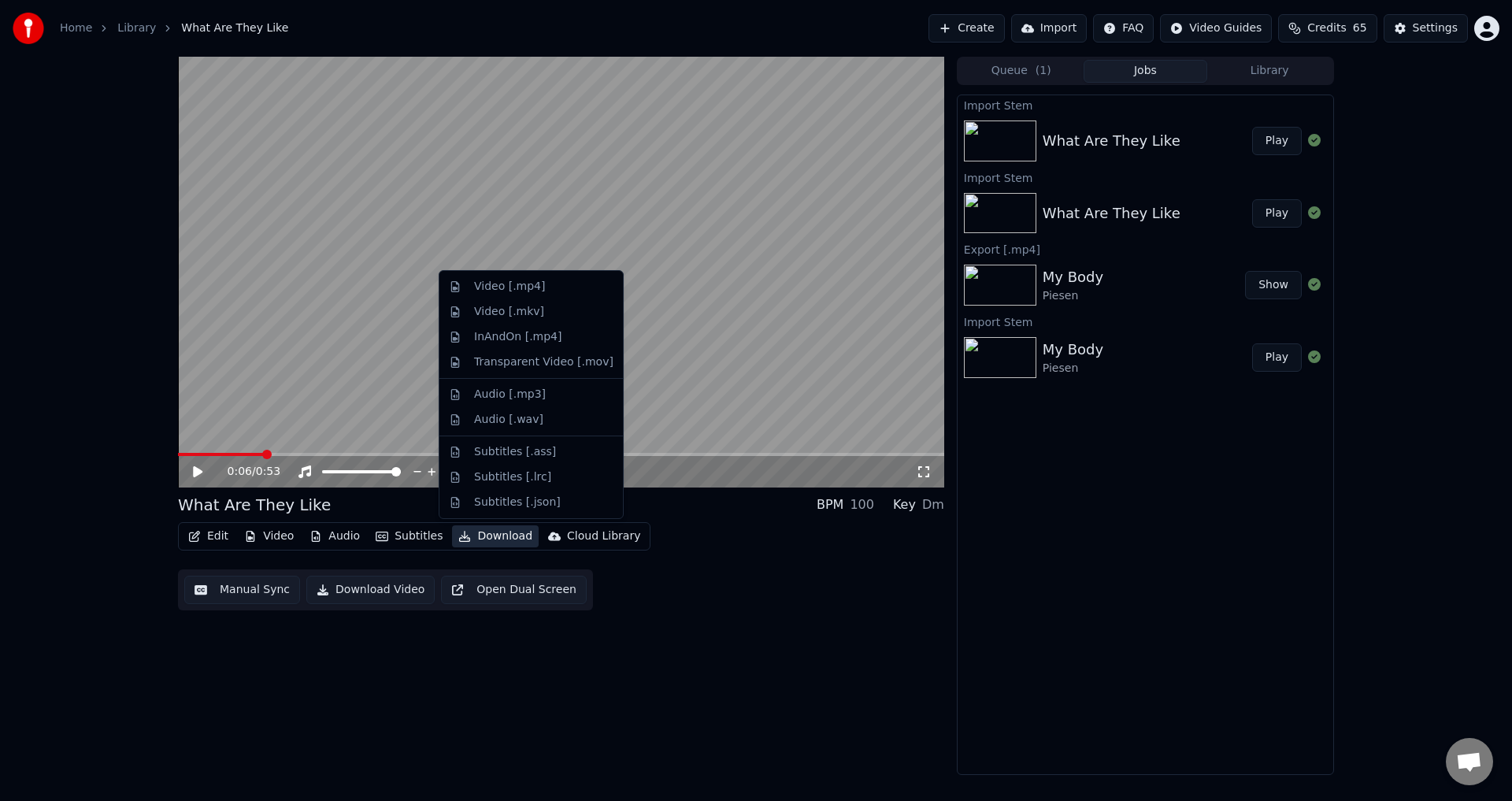
click at [488, 544] on button "Download" at bounding box center [495, 536] width 87 height 22
click at [522, 283] on div "Video [.mp4]" at bounding box center [509, 286] width 71 height 16
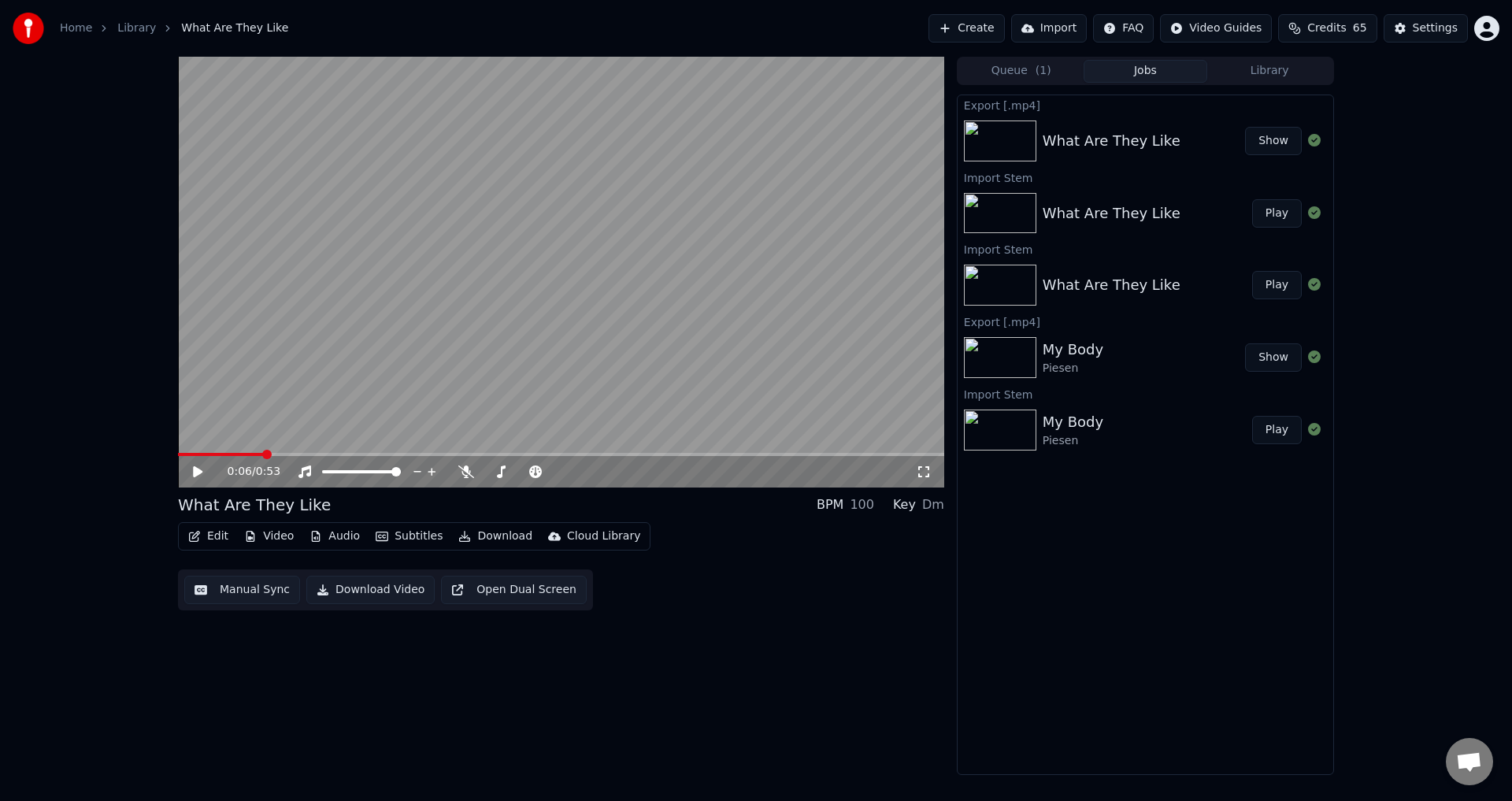
click at [1280, 143] on button "Show" at bounding box center [1274, 141] width 57 height 28
